Goal: Task Accomplishment & Management: Manage account settings

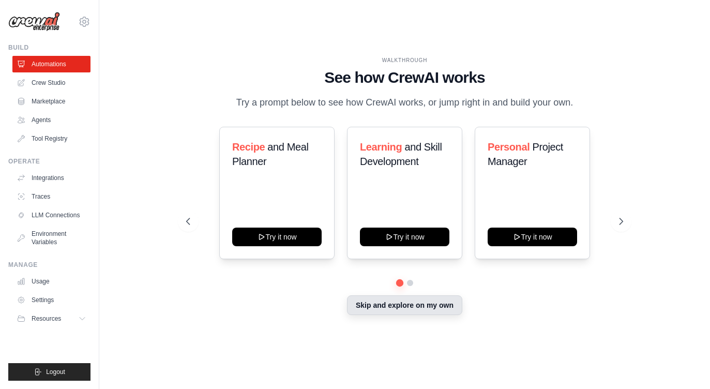
click at [414, 309] on button "Skip and explore on my own" at bounding box center [404, 305] width 115 height 20
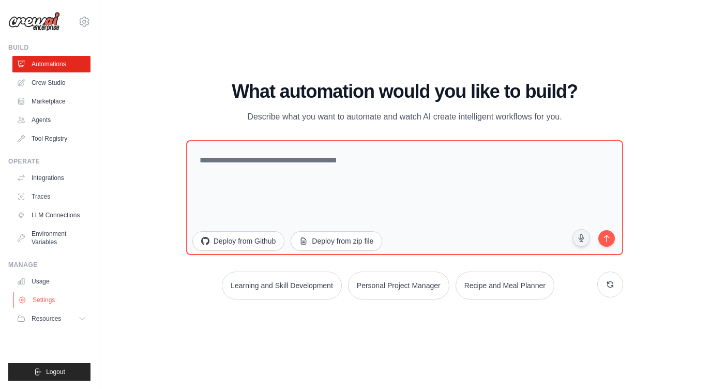
click at [34, 302] on link "Settings" at bounding box center [52, 299] width 78 height 17
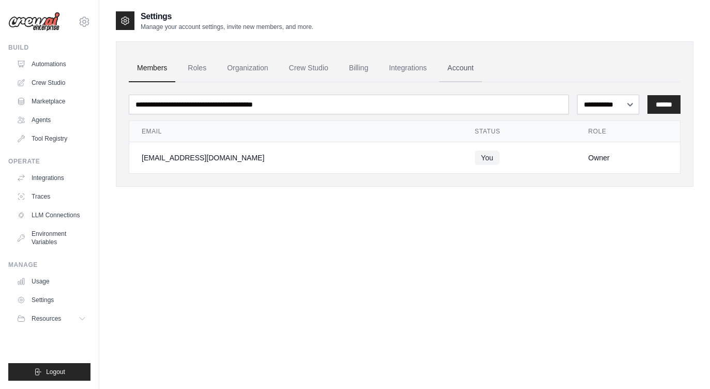
click at [462, 61] on link "Account" at bounding box center [460, 68] width 43 height 28
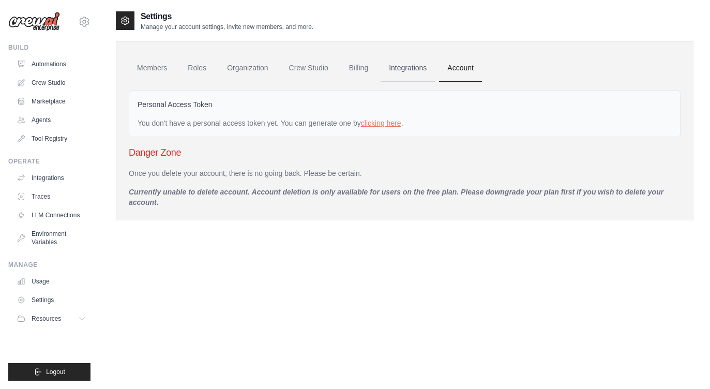
click at [417, 69] on link "Integrations" at bounding box center [407, 68] width 54 height 28
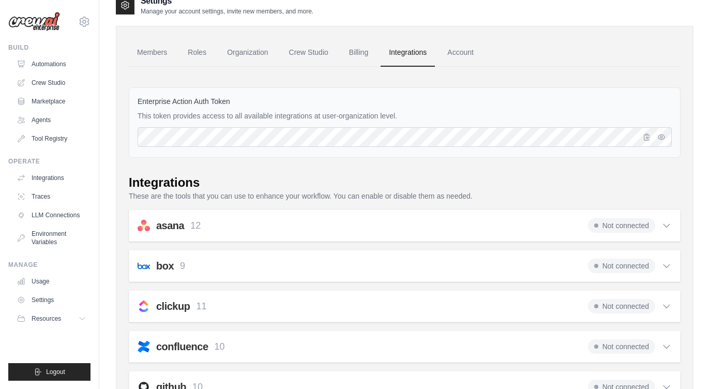
scroll to position [15, 0]
click at [351, 53] on link "Billing" at bounding box center [359, 53] width 36 height 28
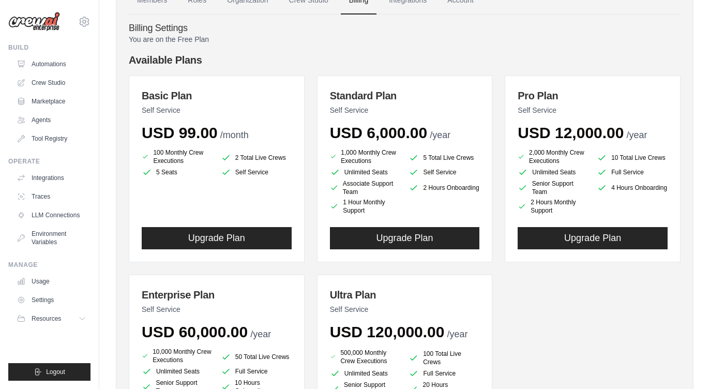
scroll to position [75, 0]
